Goal: Task Accomplishment & Management: Use online tool/utility

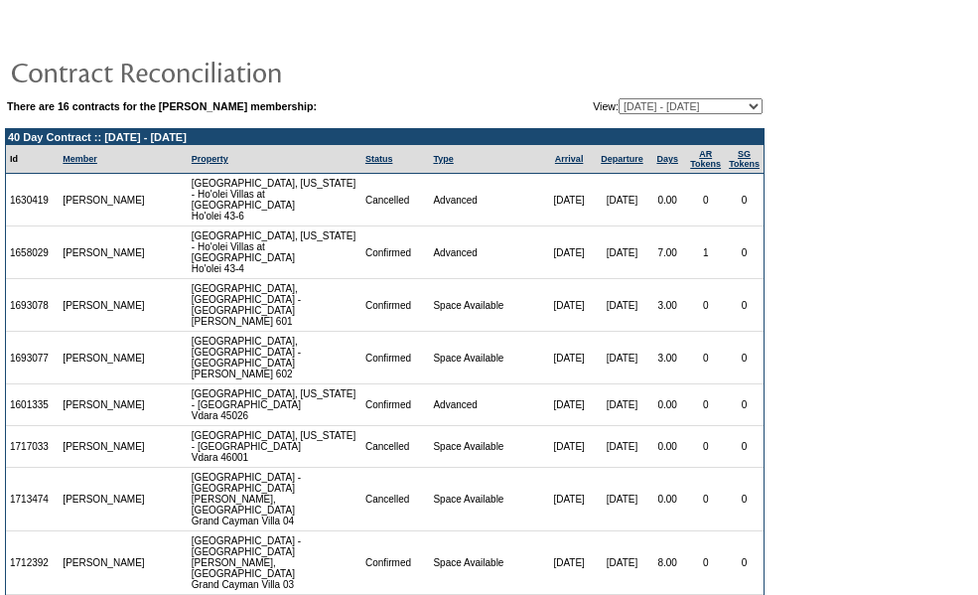
click at [618, 108] on select "[DATE] - [DATE] [DATE] - [DATE] [DATE] - [DATE] [DATE] - [DATE] [DATE] - [DATE]…" at bounding box center [690, 106] width 144 height 16
select select "126768"
click at [618, 99] on select "[DATE] - [DATE] [DATE] - [DATE] [DATE] - [DATE] [DATE] - [DATE] [DATE] - [DATE]…" at bounding box center [690, 106] width 144 height 16
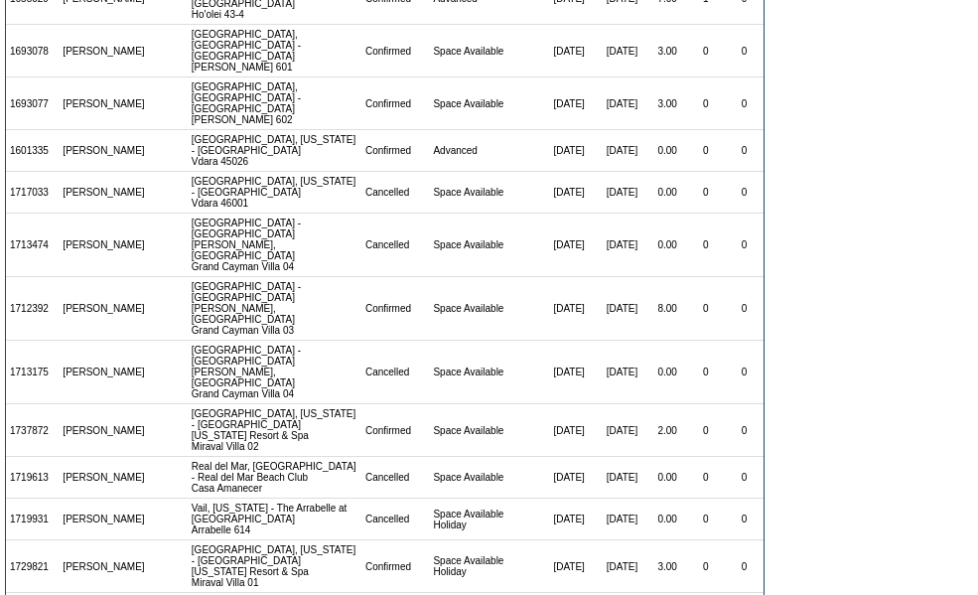
scroll to position [322, 0]
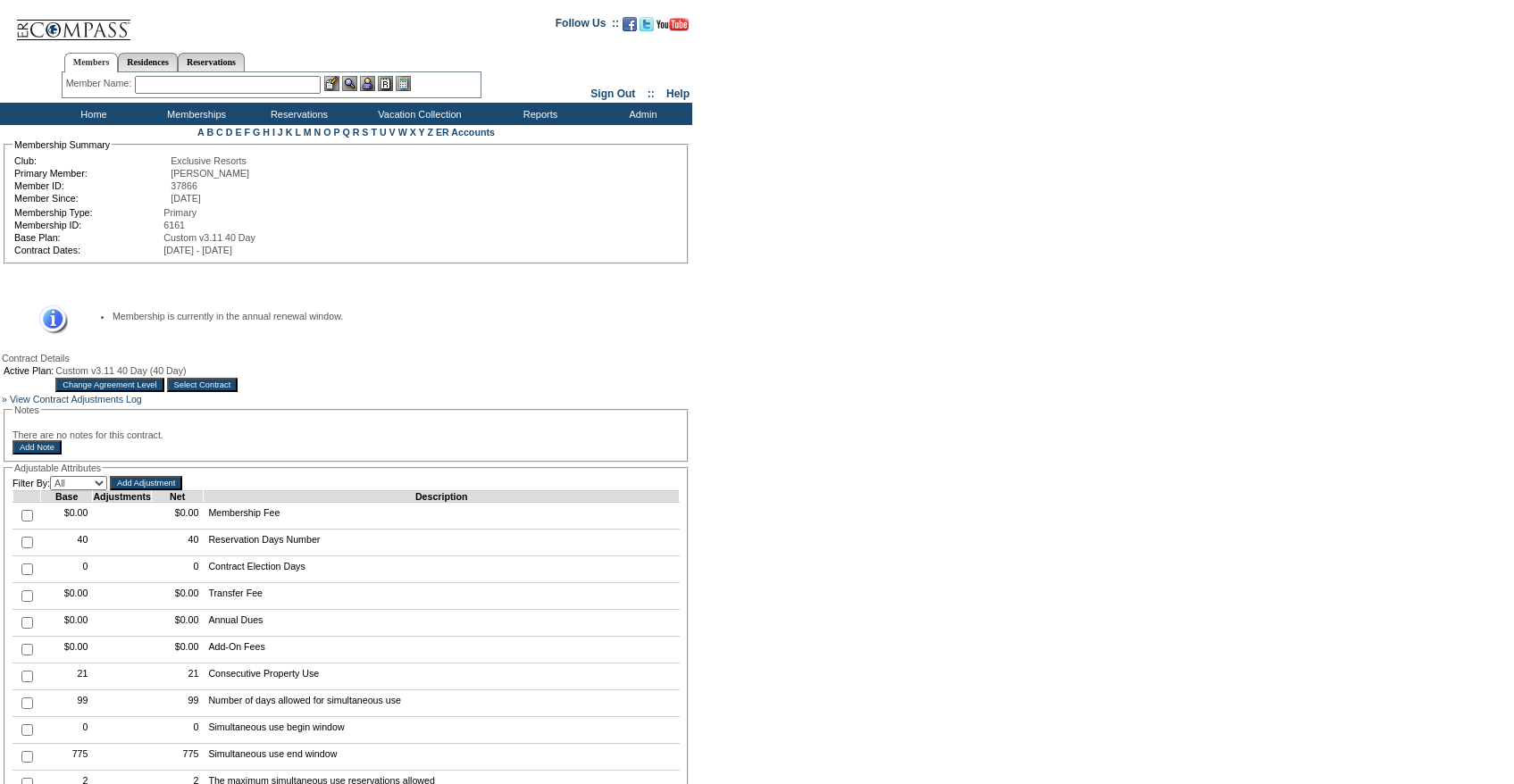
click at [684, 368] on div "Active Plan: Custom v3.11 40 Day (40 Day) Change Agreement Level Select Contract" at bounding box center [345, 379] width 688 height 31
click at [24, 548] on input "checkbox" at bounding box center [27, 542] width 12 height 12
checkbox input "true"
click at [150, 490] on input "Add Adjustment" at bounding box center [146, 483] width 72 height 14
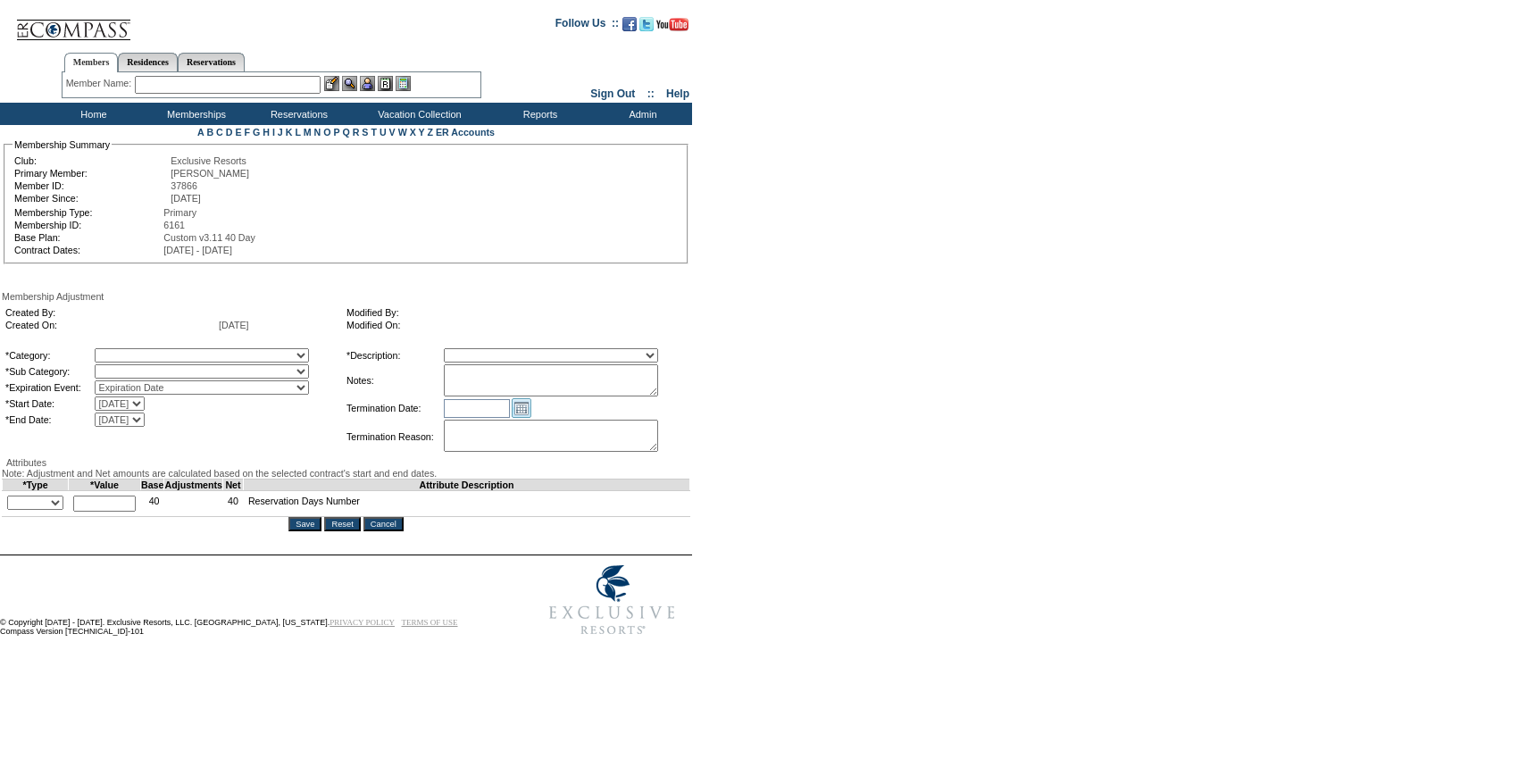
click at [531, 403] on link "Open the calendar popup." at bounding box center [522, 408] width 20 height 20
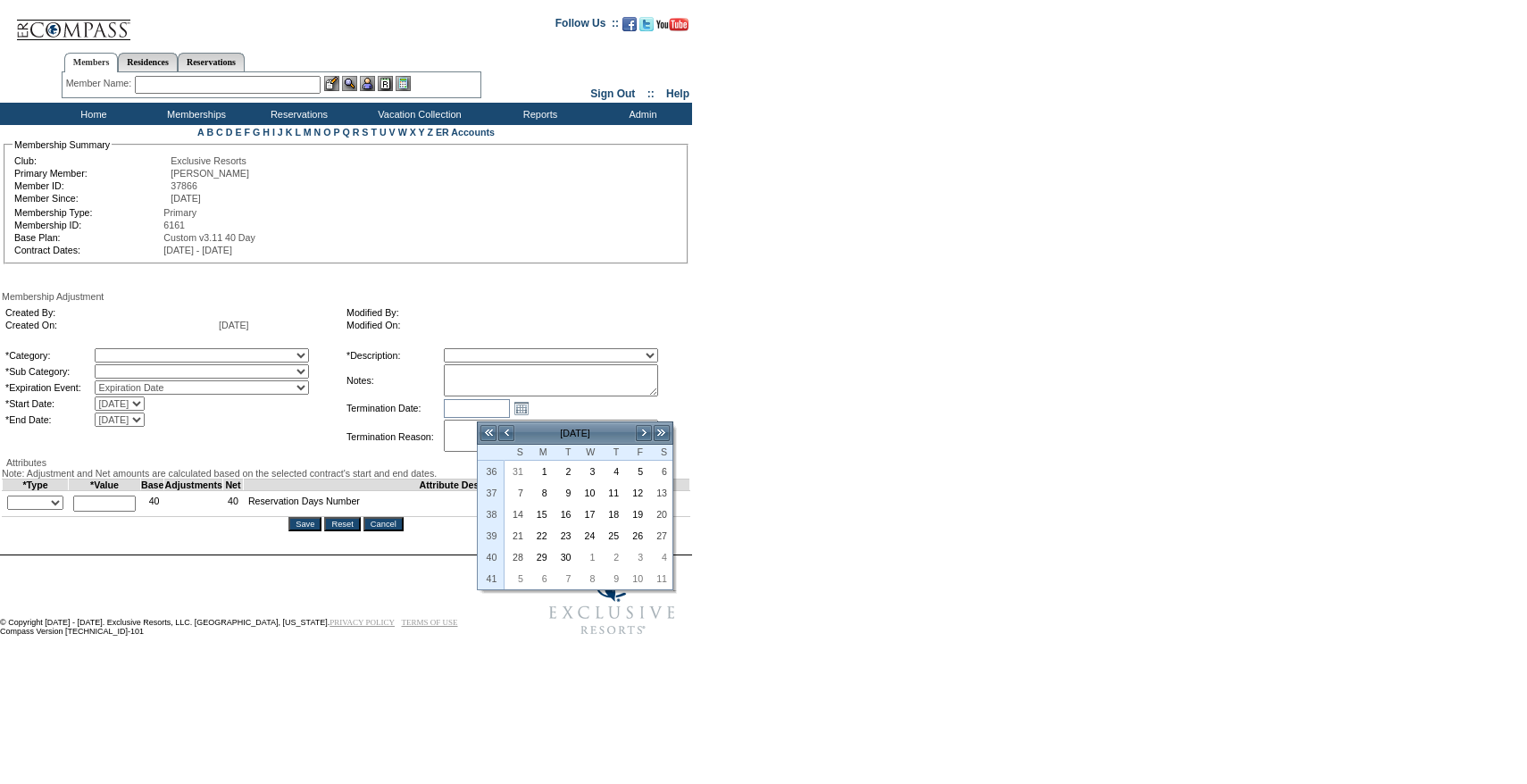
click at [571, 390] on textarea at bounding box center [550, 380] width 214 height 32
paste textarea "[PERSON_NAME] case [DATE] and [PERSON_NAME]/[PERSON_NAME] approval, rolling 10 …"
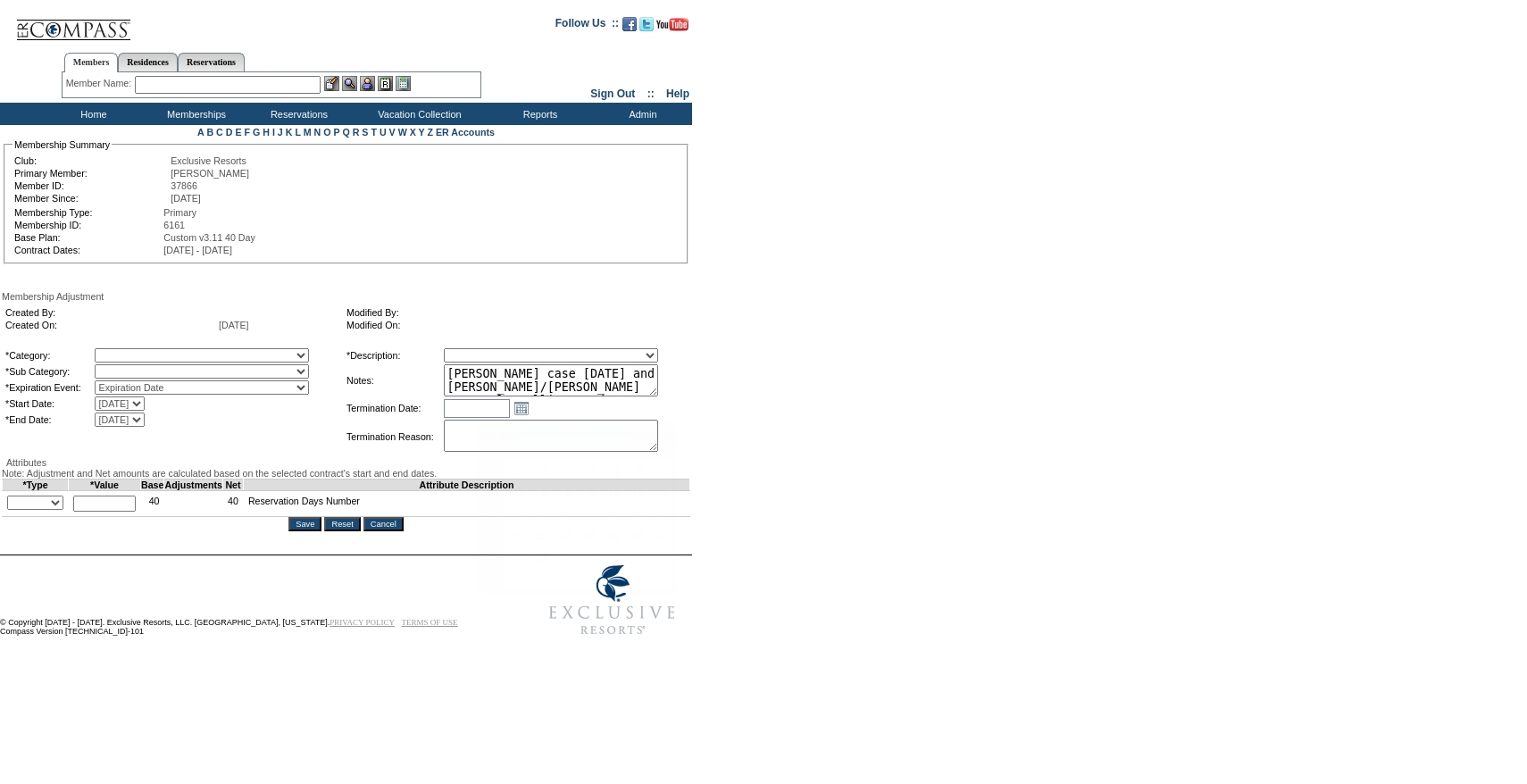
scroll to position [40, 0]
type textarea "[PERSON_NAME] case [DATE] and [PERSON_NAME]/[PERSON_NAME] approval, rolling 10 …"
click at [232, 361] on select "A La Carte Days Contract Election Days Converted Days [MEDICAL_DATA] Other Refe…" at bounding box center [201, 355] width 214 height 14
select select "781"
click at [131, 351] on select "A La Carte Days Contract Election Days Converted Days [MEDICAL_DATA] Other Refe…" at bounding box center [201, 355] width 214 height 14
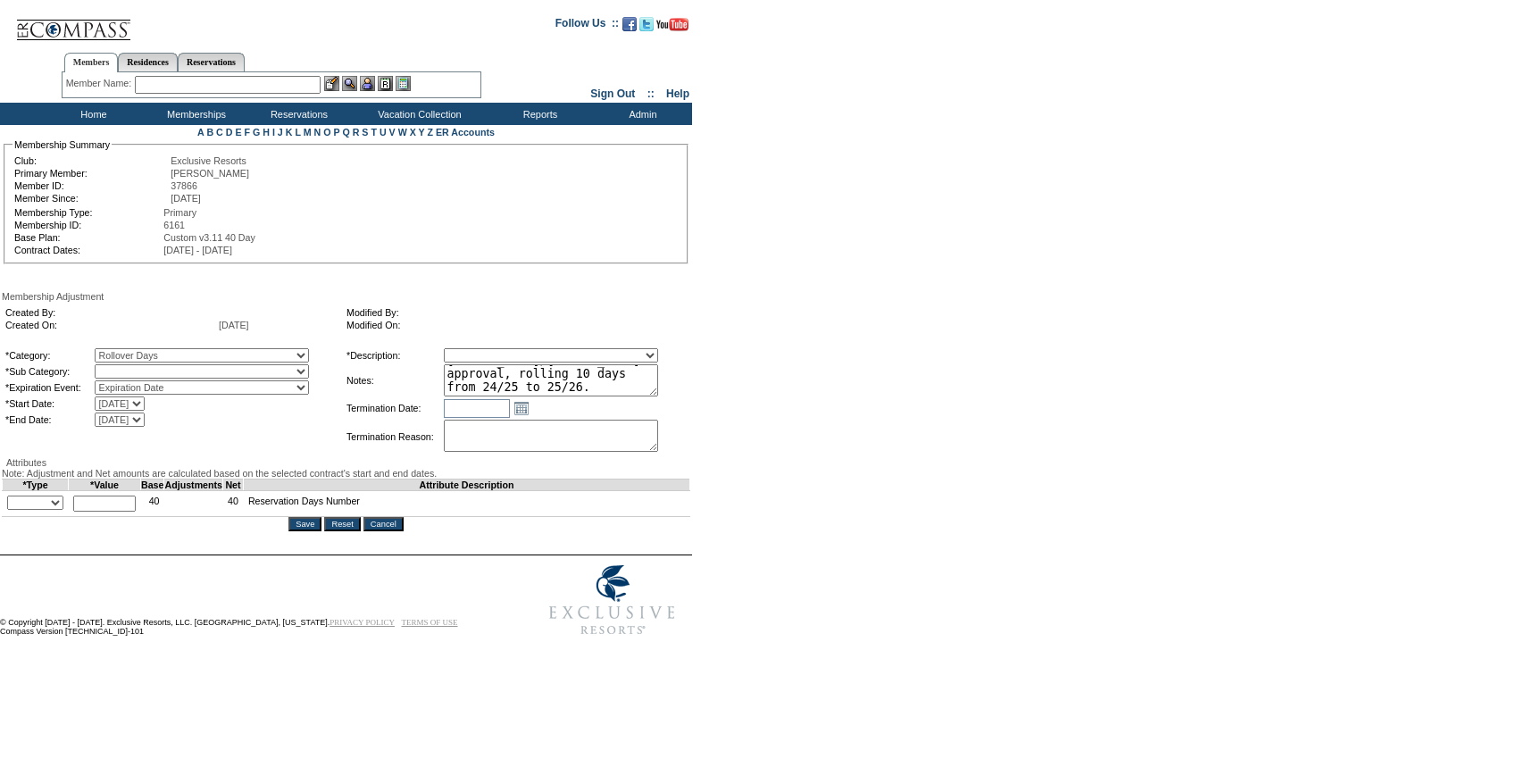
click at [157, 374] on select at bounding box center [201, 371] width 214 height 14
